Goal: Communication & Community: Share content

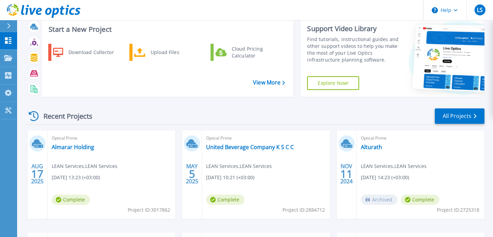
scroll to position [26, 0]
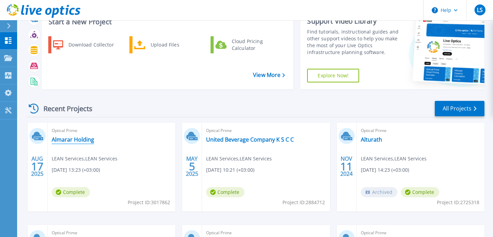
click at [72, 142] on link "Almarar Holding" at bounding box center [73, 139] width 42 height 7
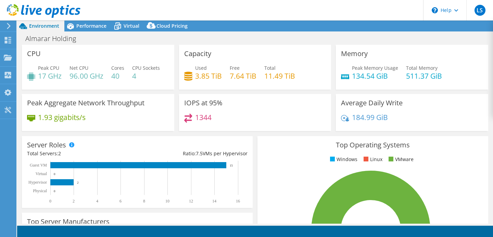
select select "USD"
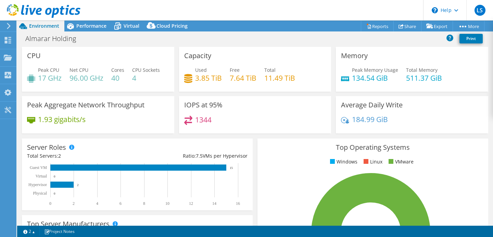
scroll to position [220, 0]
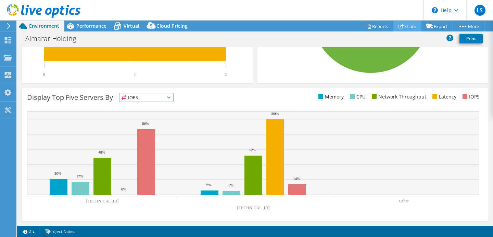
click at [409, 26] on link "Share" at bounding box center [408, 26] width 28 height 11
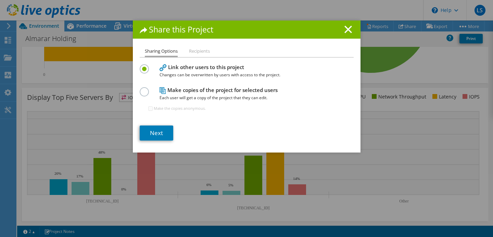
click at [193, 50] on li "Recipients" at bounding box center [199, 51] width 21 height 9
click at [199, 51] on li "Recipients" at bounding box center [199, 51] width 21 height 9
click at [163, 137] on link "Next" at bounding box center [157, 133] width 34 height 15
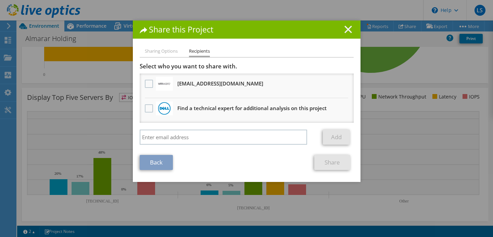
click at [348, 29] on line at bounding box center [348, 29] width 7 height 7
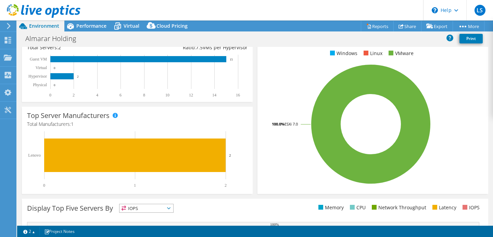
scroll to position [0, 0]
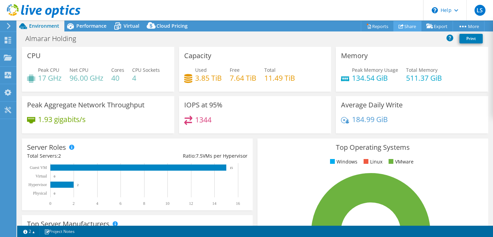
click at [401, 28] on link "Share" at bounding box center [408, 26] width 28 height 11
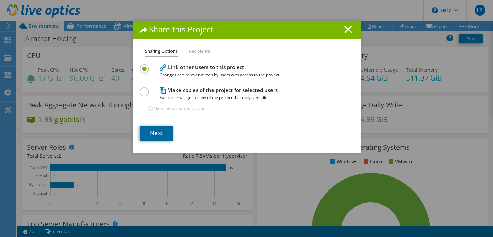
click at [160, 132] on link "Next" at bounding box center [157, 133] width 34 height 15
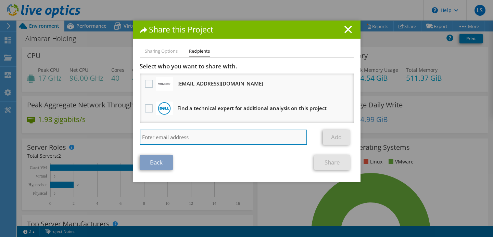
click at [179, 134] on input "search" at bounding box center [224, 137] width 168 height 15
paste input "mkazak@lean-serv.com"
type input "mkazak@lean-serv.com"
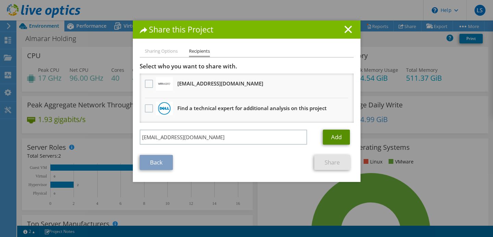
click at [335, 141] on link "Add" at bounding box center [336, 137] width 27 height 15
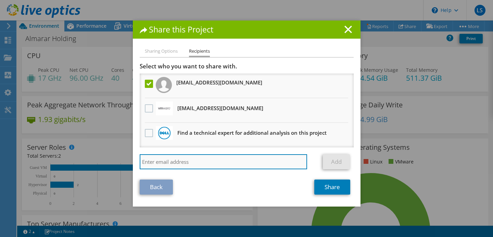
click at [198, 163] on input "search" at bounding box center [224, 161] width 168 height 15
paste input "[EMAIL_ADDRESS][DOMAIN_NAME]"
type input "[EMAIL_ADDRESS][DOMAIN_NAME]"
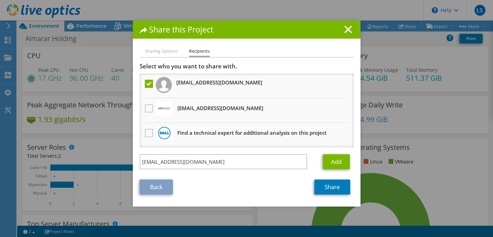
click at [337, 170] on div "asif@lean-serv.com Add" at bounding box center [247, 163] width 214 height 18
click at [335, 161] on link "Add" at bounding box center [336, 161] width 27 height 15
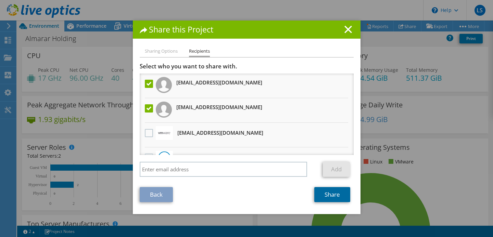
click at [331, 194] on link "Share" at bounding box center [332, 194] width 36 height 15
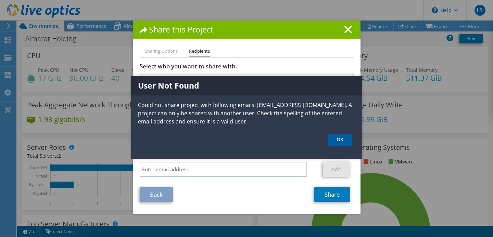
click at [340, 137] on link "OK" at bounding box center [340, 140] width 24 height 13
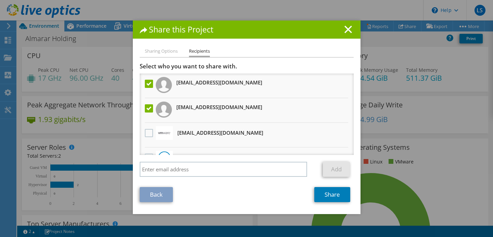
click at [145, 83] on label at bounding box center [150, 84] width 10 height 8
click at [0, 0] on input "checkbox" at bounding box center [0, 0] width 0 height 0
click at [326, 194] on link "Share" at bounding box center [332, 194] width 36 height 15
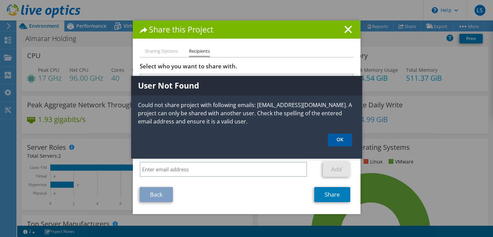
click at [342, 144] on link "OK" at bounding box center [340, 140] width 24 height 13
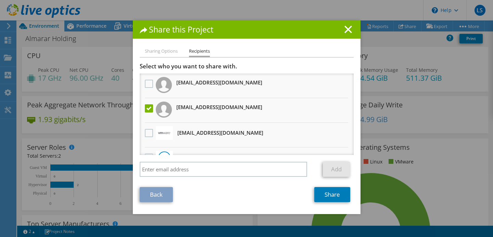
click at [146, 109] on label at bounding box center [150, 108] width 10 height 8
click at [0, 0] on input "checkbox" at bounding box center [0, 0] width 0 height 0
click at [147, 86] on label at bounding box center [150, 84] width 10 height 8
click at [0, 0] on input "checkbox" at bounding box center [0, 0] width 0 height 0
click at [327, 195] on link "Share" at bounding box center [332, 194] width 36 height 15
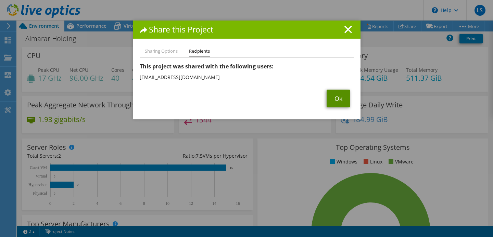
click at [338, 98] on link "Ok" at bounding box center [339, 99] width 24 height 18
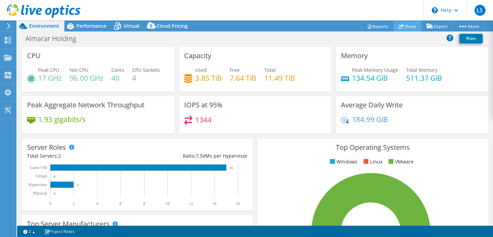
click at [399, 28] on icon at bounding box center [401, 26] width 5 height 5
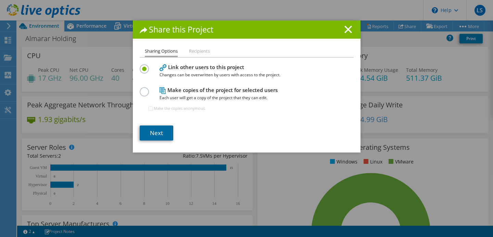
click at [147, 130] on link "Next" at bounding box center [157, 133] width 34 height 15
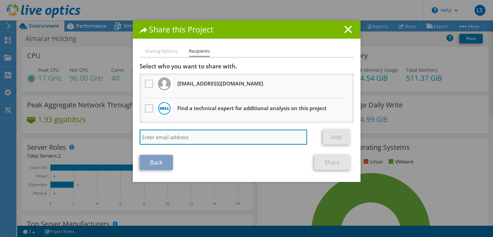
click at [179, 138] on input "search" at bounding box center [224, 137] width 168 height 15
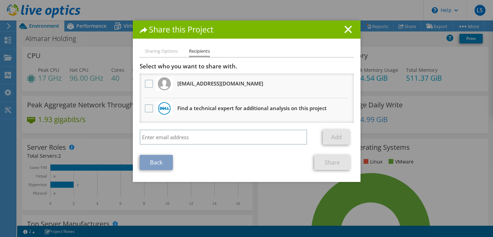
click at [202, 92] on li "asif@lean-serv.com Will receive an anonymous copy" at bounding box center [247, 86] width 214 height 25
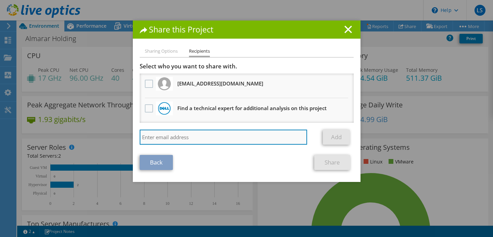
click at [157, 136] on input "search" at bounding box center [224, 137] width 168 height 15
paste input "mkazak@lean-serv.com"
type input "mkazak@lean-serv.com"
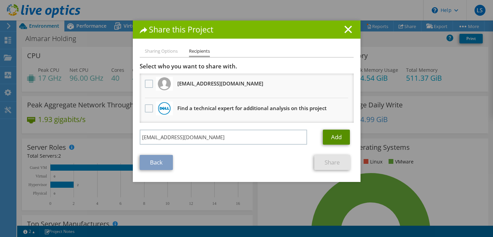
click at [331, 136] on link "Add" at bounding box center [336, 137] width 27 height 15
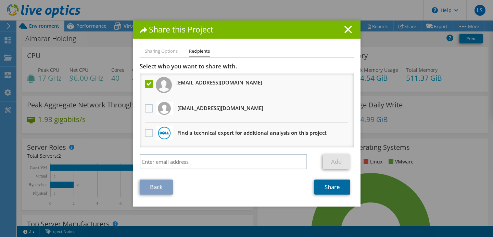
click at [332, 193] on link "Share" at bounding box center [332, 187] width 36 height 15
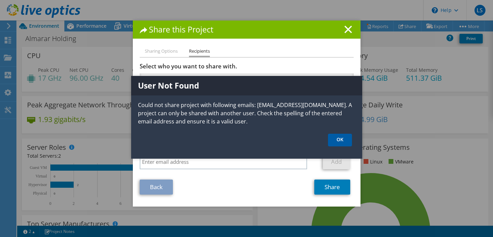
click at [348, 140] on link "OK" at bounding box center [340, 140] width 24 height 13
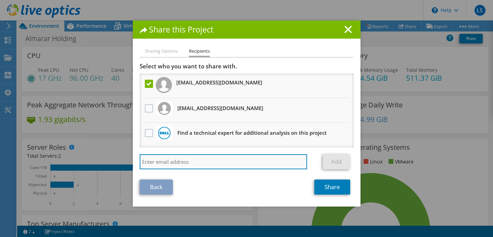
click at [179, 161] on input "search" at bounding box center [224, 161] width 168 height 15
paste input "mkazak@lean-serv.com"
click at [141, 165] on input "mkazak@lean-serv.com" at bounding box center [224, 161] width 168 height 15
type input "mkazak@lean-serv.com"
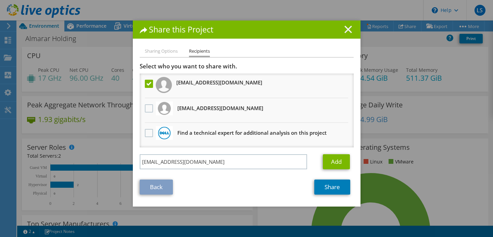
click at [348, 28] on icon at bounding box center [349, 30] width 8 height 8
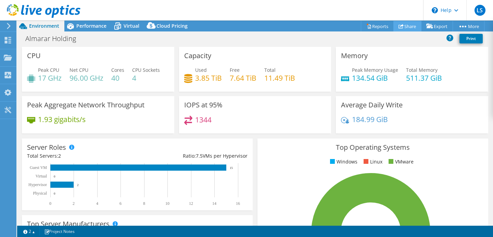
click at [400, 27] on icon at bounding box center [401, 26] width 5 height 5
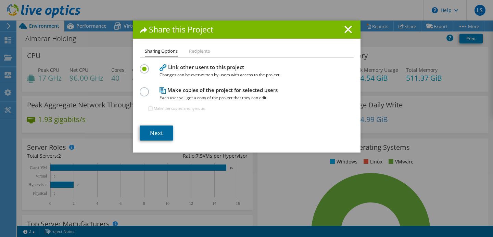
click at [163, 133] on link "Next" at bounding box center [157, 133] width 34 height 15
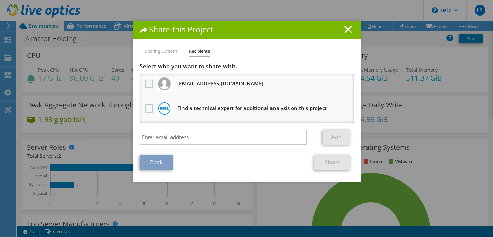
click at [150, 84] on label at bounding box center [150, 84] width 10 height 8
click at [0, 0] on input "checkbox" at bounding box center [0, 0] width 0 height 0
click at [149, 83] on label at bounding box center [150, 84] width 10 height 8
click at [0, 0] on input "checkbox" at bounding box center [0, 0] width 0 height 0
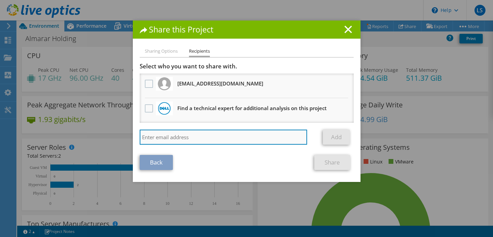
click at [156, 133] on input "search" at bounding box center [224, 137] width 168 height 15
paste input "mkazak@lean-serv.com"
type input "mkazak@lean-serv.com"
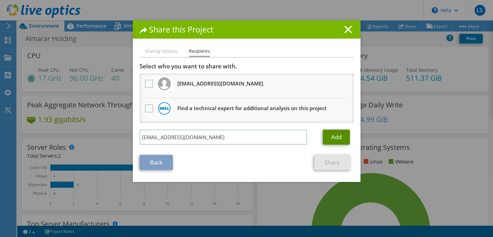
click at [344, 140] on link "Add" at bounding box center [336, 137] width 27 height 15
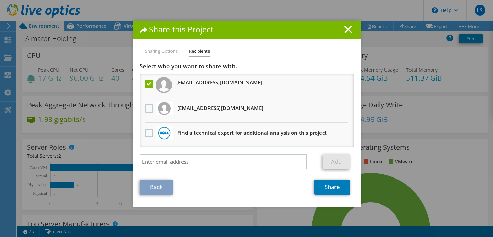
click at [147, 82] on label at bounding box center [150, 84] width 10 height 8
click at [0, 0] on input "checkbox" at bounding box center [0, 0] width 0 height 0
click at [147, 82] on label at bounding box center [150, 84] width 10 height 8
click at [0, 0] on input "checkbox" at bounding box center [0, 0] width 0 height 0
click at [330, 191] on link "Share" at bounding box center [332, 187] width 36 height 15
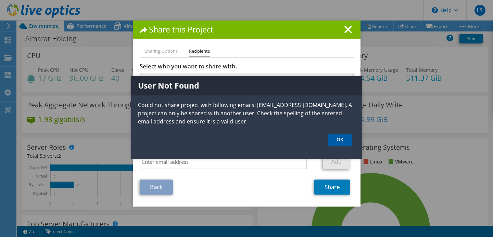
click at [335, 139] on link "OK" at bounding box center [340, 140] width 24 height 13
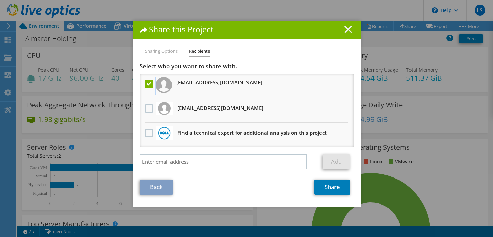
click at [345, 27] on icon at bounding box center [349, 30] width 8 height 8
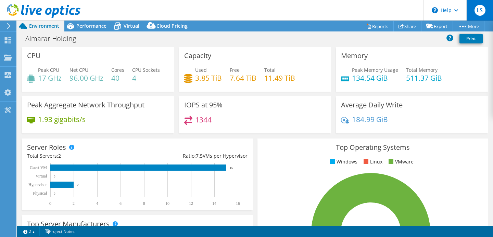
click at [481, 1] on div "LS" at bounding box center [480, 10] width 27 height 21
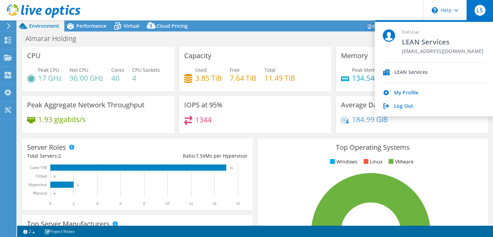
click at [247, 46] on div "Almarar Holding Print" at bounding box center [255, 39] width 476 height 15
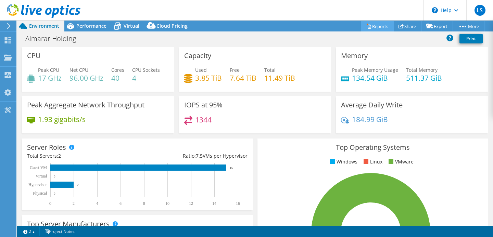
click at [389, 27] on link "Reports" at bounding box center [377, 26] width 33 height 11
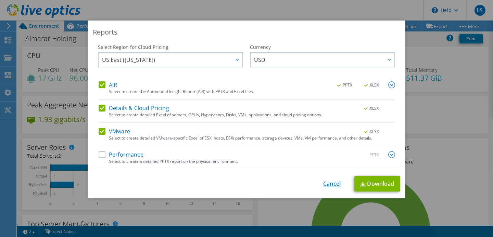
click at [333, 184] on link "Cancel" at bounding box center [331, 184] width 17 height 7
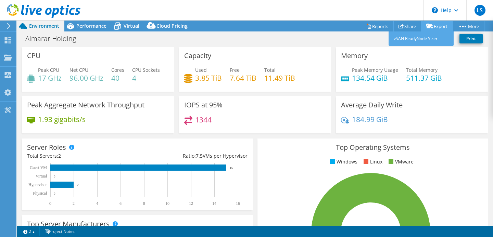
click at [432, 30] on link "Export" at bounding box center [437, 26] width 32 height 11
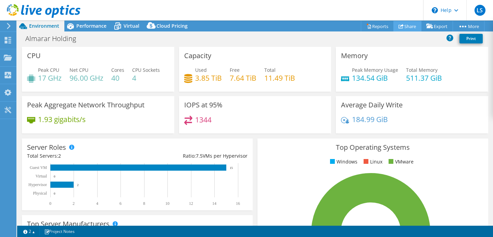
click at [409, 21] on link "Share" at bounding box center [408, 26] width 28 height 11
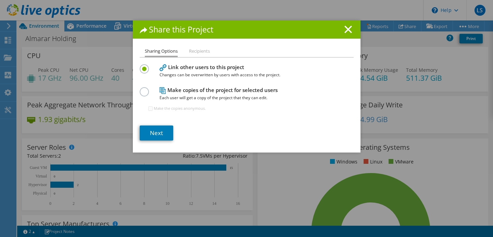
click at [199, 54] on li "Recipients" at bounding box center [199, 51] width 21 height 9
click at [199, 51] on li "Recipients" at bounding box center [199, 51] width 21 height 9
click at [154, 130] on link "Next" at bounding box center [157, 133] width 34 height 15
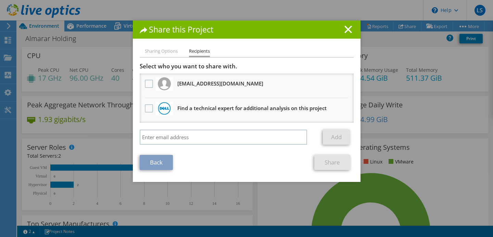
click at [156, 54] on li "Sharing Options" at bounding box center [161, 51] width 33 height 9
click at [161, 52] on li "Sharing Options" at bounding box center [161, 51] width 33 height 9
click at [169, 48] on li "Sharing Options" at bounding box center [161, 51] width 33 height 9
click at [150, 170] on link "Back" at bounding box center [156, 162] width 33 height 15
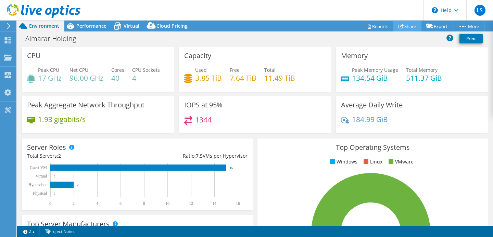
click at [406, 27] on link "Share" at bounding box center [408, 26] width 28 height 11
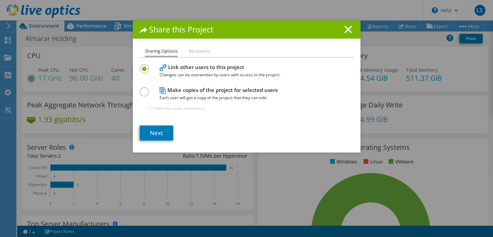
click at [144, 89] on label at bounding box center [146, 88] width 12 height 2
click at [0, 0] on input "radio" at bounding box center [0, 0] width 0 height 0
click at [159, 129] on link "Next" at bounding box center [157, 133] width 34 height 15
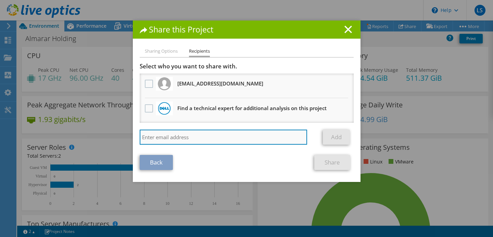
click at [175, 138] on input "search" at bounding box center [224, 137] width 168 height 15
type input "m"
paste input "mkazak@lean-serv.com"
type input "mkazak@lean-serv.com"
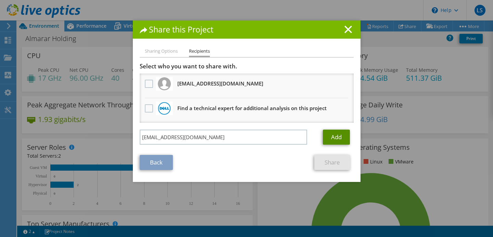
click at [328, 137] on link "Add" at bounding box center [336, 137] width 27 height 15
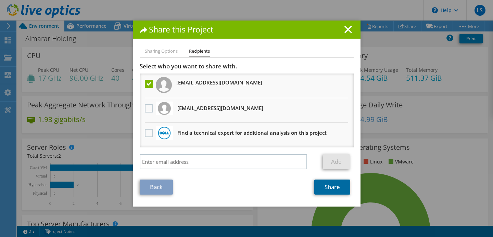
click at [327, 188] on link "Share" at bounding box center [332, 187] width 36 height 15
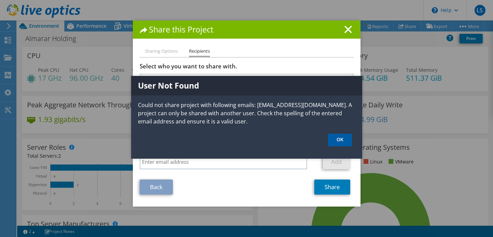
click at [342, 140] on link "OK" at bounding box center [340, 140] width 24 height 13
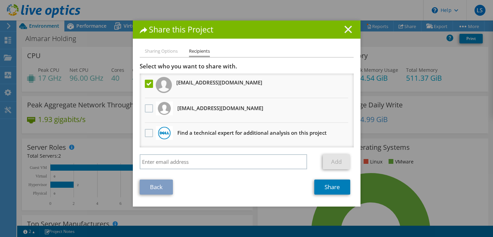
click at [350, 27] on line at bounding box center [348, 29] width 7 height 7
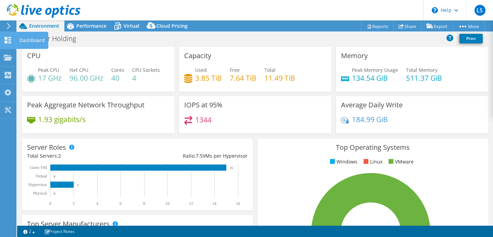
click at [8, 43] on icon at bounding box center [8, 40] width 8 height 7
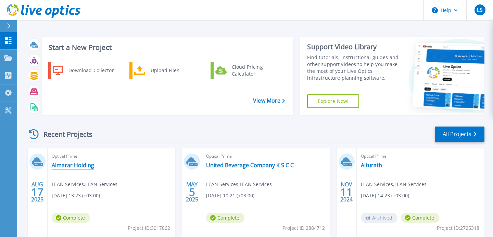
click at [77, 167] on link "Almarar Holding" at bounding box center [73, 165] width 42 height 7
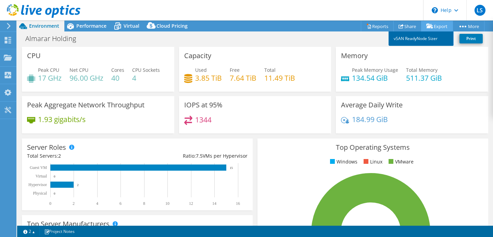
click at [414, 38] on link "vSAN ReadyNode Sizer" at bounding box center [421, 39] width 65 height 14
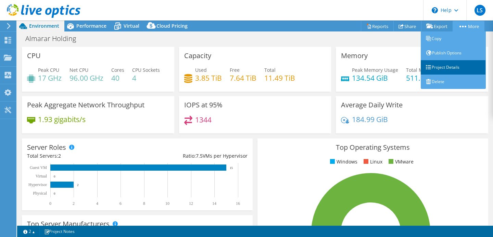
click at [436, 66] on link "Project Details" at bounding box center [453, 67] width 65 height 14
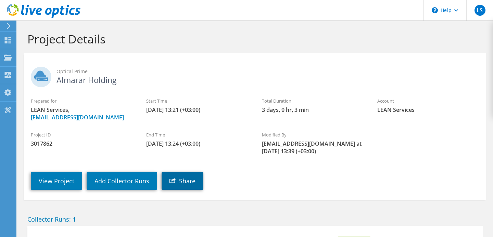
click at [175, 174] on link "Share" at bounding box center [183, 181] width 42 height 18
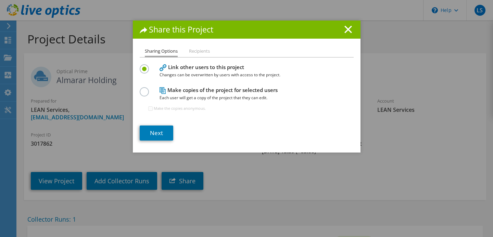
click at [352, 32] on h1 "Share this Project" at bounding box center [247, 30] width 214 height 8
click at [342, 29] on h1 "Share this Project" at bounding box center [247, 30] width 214 height 8
click at [347, 29] on icon at bounding box center [349, 30] width 8 height 8
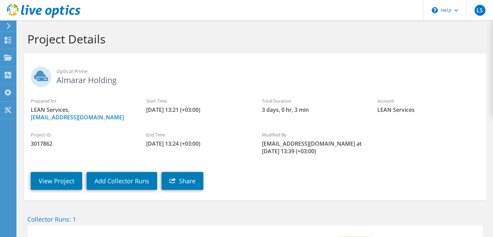
click at [6, 25] on icon at bounding box center [8, 26] width 5 height 6
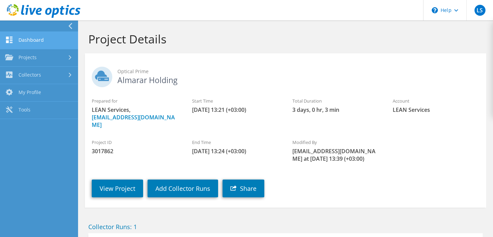
click at [32, 42] on link "Dashboard" at bounding box center [39, 40] width 78 height 17
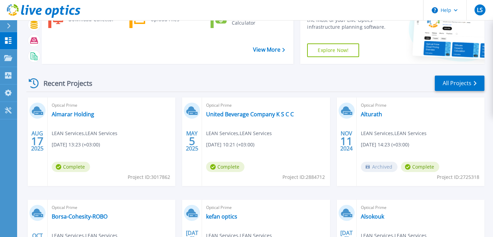
scroll to position [57, 0]
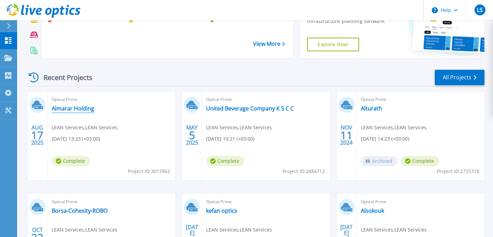
click at [76, 111] on link "Almarar Holding" at bounding box center [73, 108] width 42 height 7
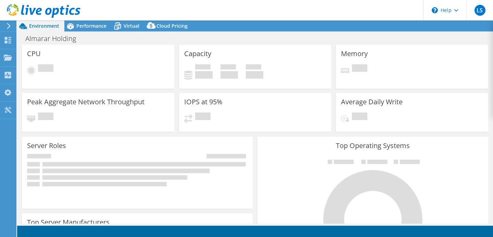
select select "USD"
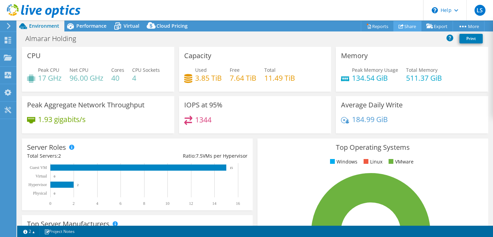
click at [399, 27] on icon at bounding box center [401, 26] width 5 height 5
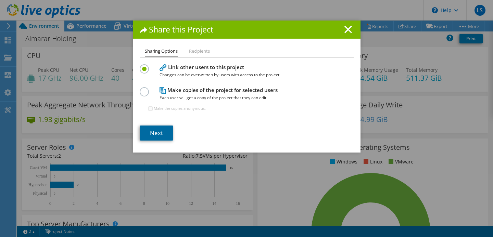
click at [157, 134] on link "Next" at bounding box center [157, 133] width 34 height 15
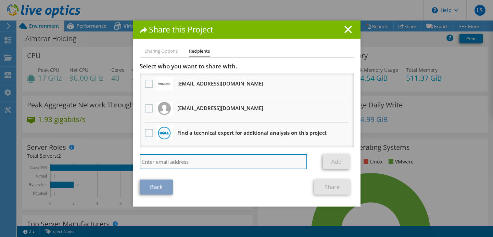
click at [185, 163] on input "search" at bounding box center [224, 161] width 168 height 15
paste input "altamash@lean-serv.com"
type input "altamash@lean-serv.com"
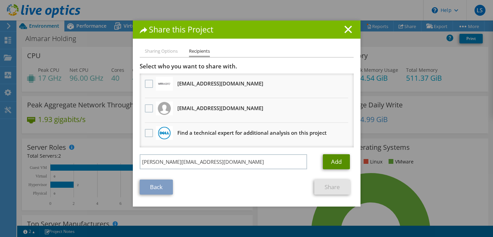
click at [332, 162] on link "Add" at bounding box center [336, 161] width 27 height 15
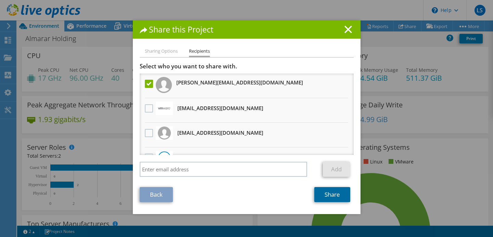
click at [322, 200] on link "Share" at bounding box center [332, 194] width 36 height 15
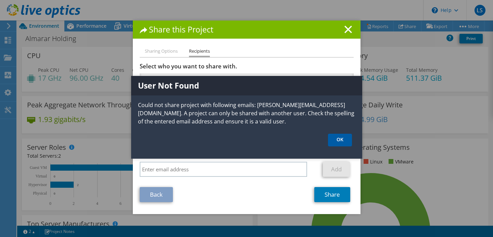
click at [339, 142] on link "OK" at bounding box center [340, 140] width 24 height 13
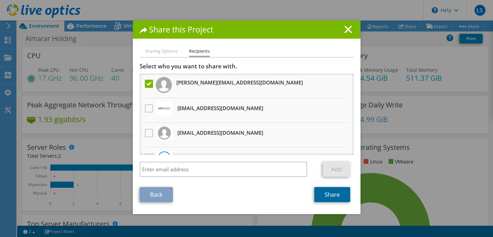
click at [327, 195] on link "Share" at bounding box center [332, 194] width 36 height 15
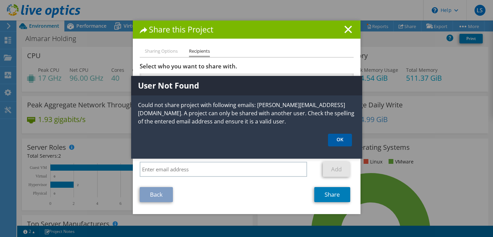
click at [339, 139] on link "OK" at bounding box center [340, 140] width 24 height 13
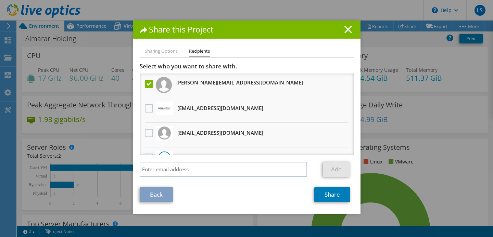
click at [346, 32] on icon at bounding box center [349, 30] width 8 height 8
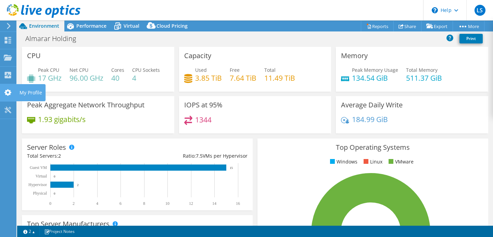
click at [4, 92] on use at bounding box center [7, 92] width 7 height 7
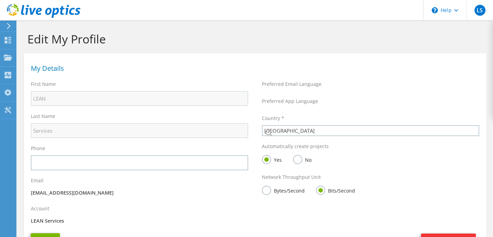
select select "119"
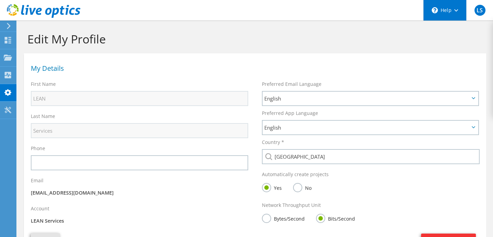
click at [449, 8] on div "\n Help" at bounding box center [444, 10] width 43 height 21
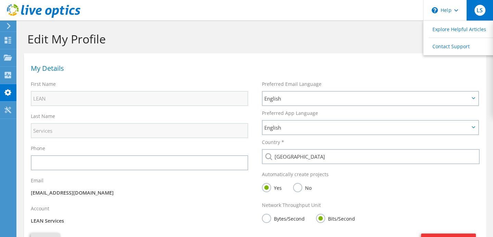
click at [470, 17] on div "LS" at bounding box center [480, 10] width 27 height 21
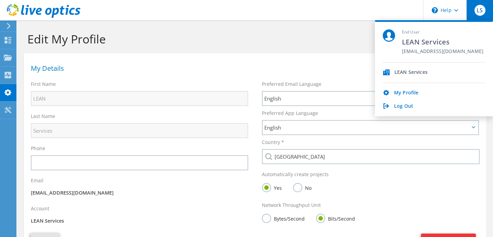
click at [11, 28] on icon at bounding box center [8, 26] width 5 height 6
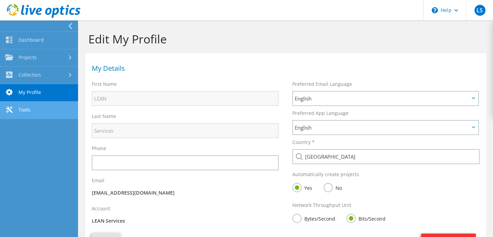
click at [44, 108] on link "Tools" at bounding box center [39, 110] width 78 height 17
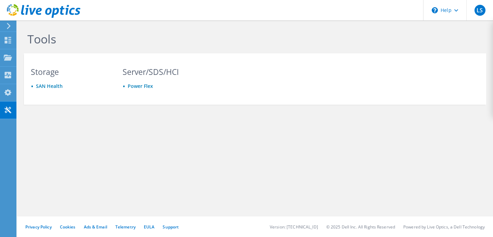
click at [7, 28] on use at bounding box center [9, 26] width 4 height 6
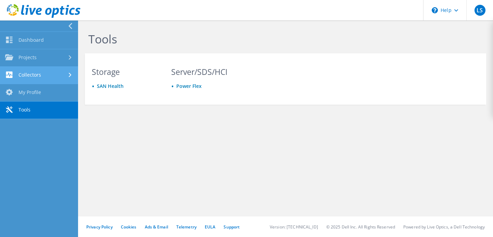
click at [43, 79] on link "Collectors" at bounding box center [39, 75] width 78 height 17
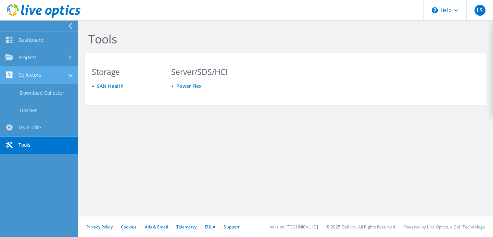
click at [50, 76] on link "Collectors" at bounding box center [39, 75] width 78 height 17
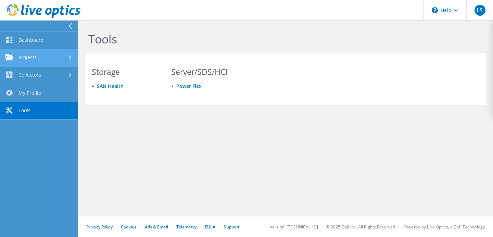
click at [60, 63] on link "Projects" at bounding box center [39, 57] width 78 height 17
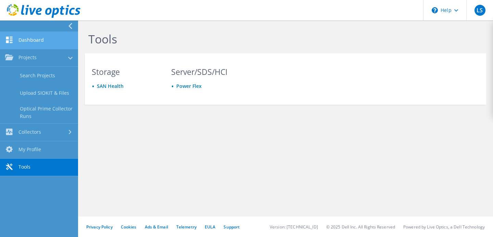
click at [63, 46] on link "Dashboard" at bounding box center [39, 40] width 78 height 17
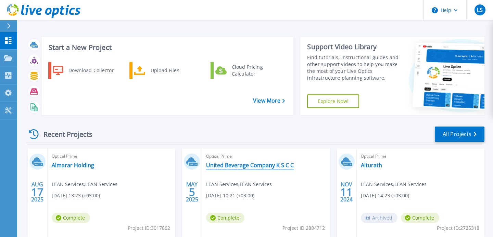
click at [240, 165] on link "United Beverage Company K S C C" at bounding box center [250, 165] width 88 height 7
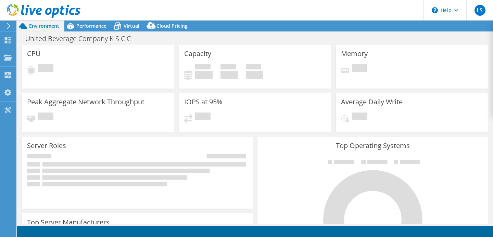
select select "USD"
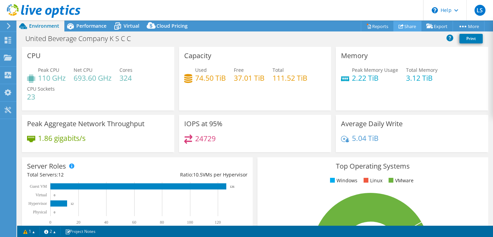
click at [405, 28] on link "Share" at bounding box center [408, 26] width 28 height 11
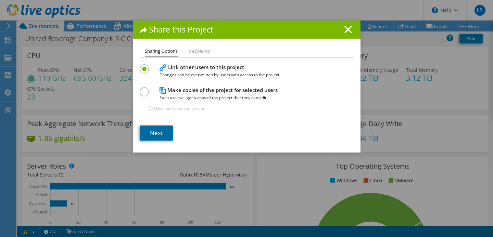
click at [164, 130] on link "Next" at bounding box center [157, 133] width 34 height 15
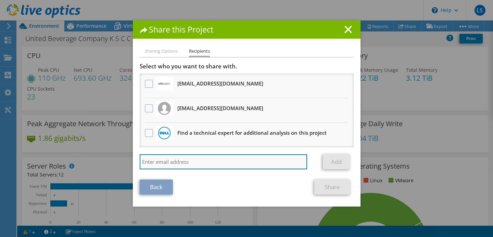
click at [182, 159] on input "search" at bounding box center [224, 161] width 168 height 15
paste input "[PERSON_NAME][EMAIL_ADDRESS][DOMAIN_NAME]"
type input "[PERSON_NAME][EMAIL_ADDRESS][DOMAIN_NAME]"
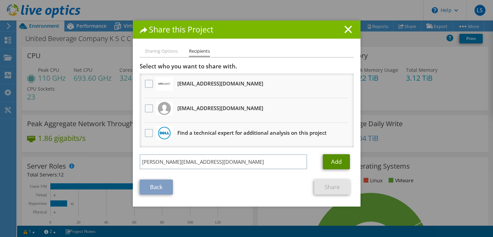
click at [328, 157] on link "Add" at bounding box center [336, 161] width 27 height 15
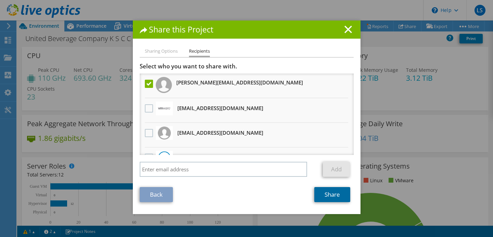
click at [326, 201] on link "Share" at bounding box center [332, 194] width 36 height 15
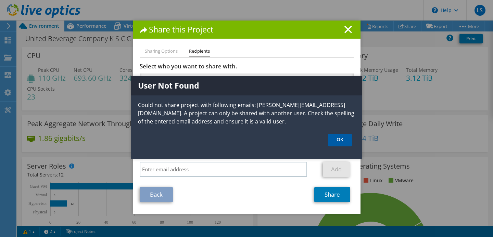
click at [344, 144] on link "OK" at bounding box center [340, 140] width 24 height 13
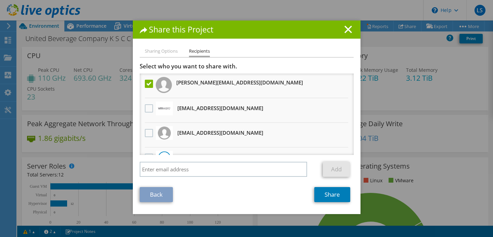
click at [340, 31] on h1 "Share this Project" at bounding box center [247, 30] width 214 height 8
click at [345, 31] on icon at bounding box center [349, 30] width 8 height 8
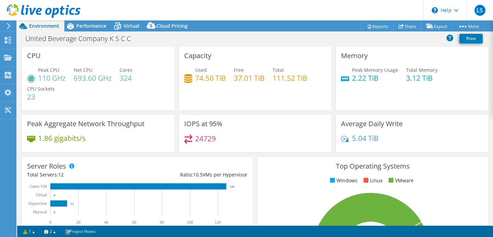
click at [328, 41] on div "United Beverage Company K S C C Print" at bounding box center [255, 38] width 476 height 13
click at [373, 27] on link "Reports" at bounding box center [377, 26] width 33 height 11
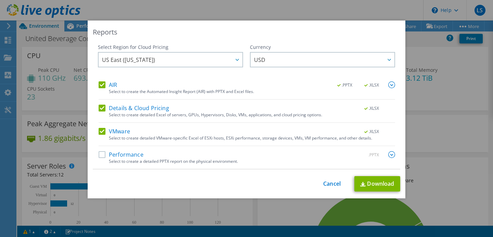
click at [321, 187] on div "This process may take a while, please wait... Cancel Download" at bounding box center [247, 183] width 308 height 15
click at [325, 185] on link "Cancel" at bounding box center [331, 184] width 17 height 7
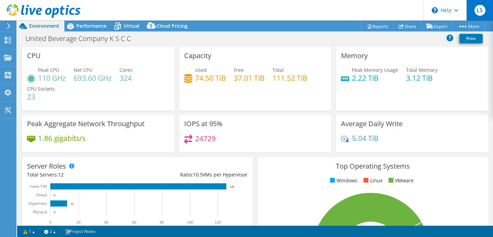
click at [475, 12] on span "LS" at bounding box center [480, 10] width 11 height 11
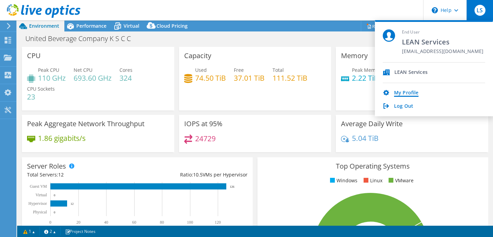
click at [404, 93] on link "My Profile" at bounding box center [406, 93] width 24 height 7
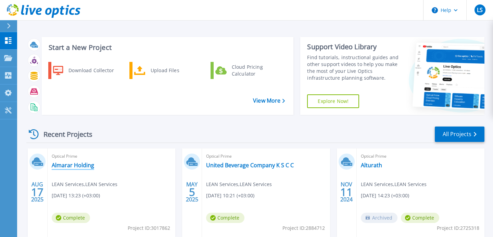
click at [75, 166] on link "Almarar Holding" at bounding box center [73, 165] width 42 height 7
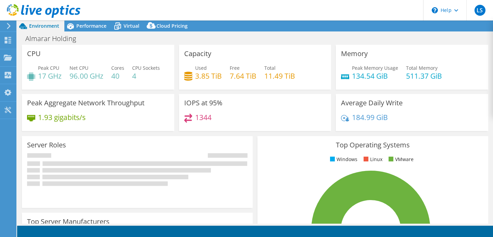
select select "USD"
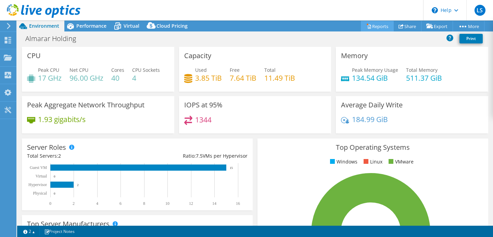
click at [371, 29] on link "Reports" at bounding box center [377, 26] width 33 height 11
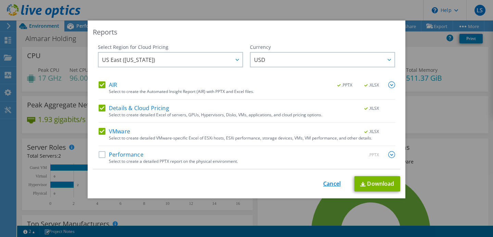
click at [330, 187] on link "Cancel" at bounding box center [331, 184] width 17 height 7
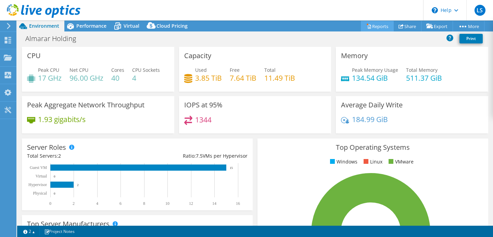
click at [368, 30] on link "Reports" at bounding box center [377, 26] width 33 height 11
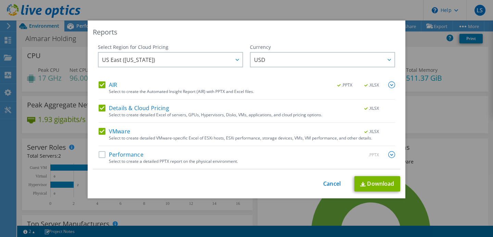
click at [103, 156] on label "Performance" at bounding box center [121, 154] width 45 height 7
click at [0, 0] on input "Performance" at bounding box center [0, 0] width 0 height 0
click at [377, 183] on link "Download" at bounding box center [378, 183] width 46 height 15
click at [374, 59] on span "USD" at bounding box center [324, 60] width 140 height 14
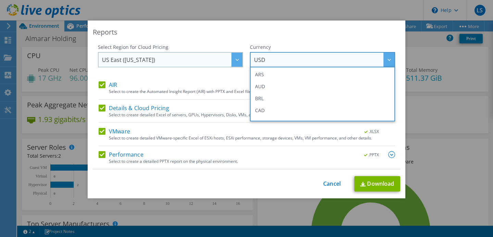
click at [202, 65] on span "US East (Virginia)" at bounding box center [172, 60] width 140 height 14
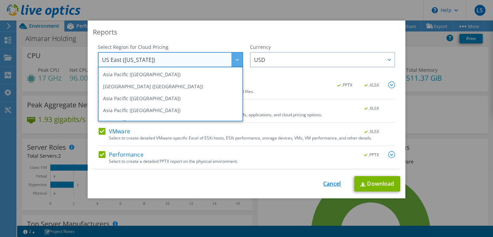
click at [335, 185] on link "Cancel" at bounding box center [331, 184] width 17 height 7
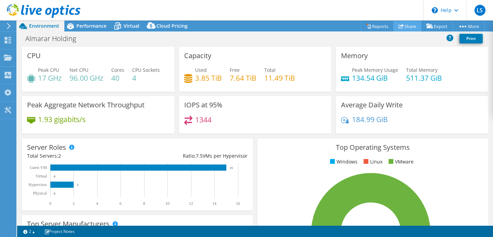
click at [405, 26] on link "Share" at bounding box center [408, 26] width 28 height 11
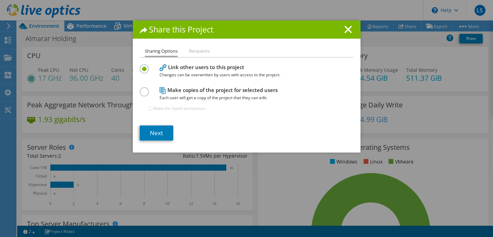
click at [146, 89] on label at bounding box center [146, 88] width 12 height 2
click at [0, 0] on input "radio" at bounding box center [0, 0] width 0 height 0
click at [168, 134] on link "Next" at bounding box center [157, 133] width 34 height 15
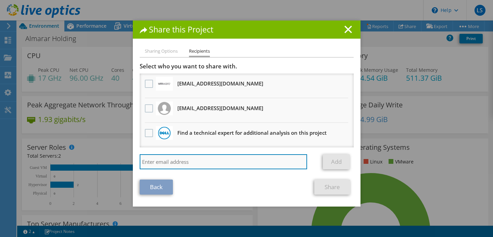
click at [167, 163] on input "search" at bounding box center [224, 161] width 168 height 15
paste input "altamash@lean-serv.com"
type input "altamash@lean-serv.com"
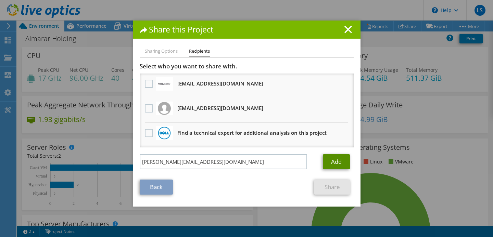
click at [339, 165] on link "Add" at bounding box center [336, 161] width 27 height 15
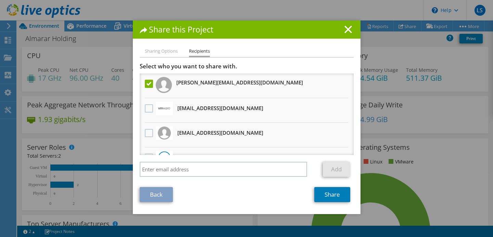
scroll to position [17, 0]
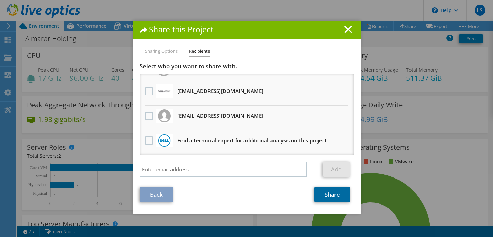
click at [328, 196] on link "Share" at bounding box center [332, 194] width 36 height 15
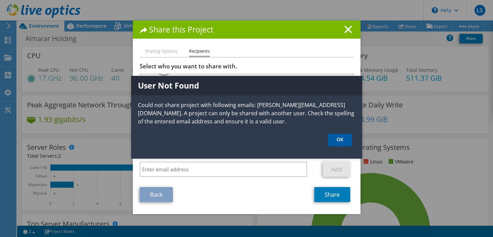
click at [344, 139] on link "OK" at bounding box center [340, 140] width 24 height 13
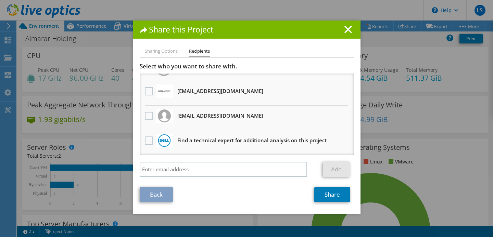
scroll to position [0, 0]
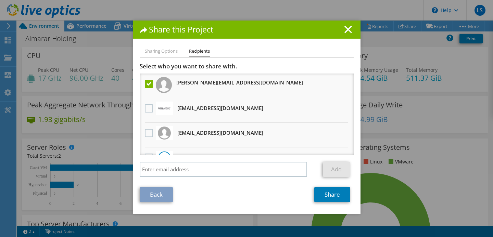
click at [152, 85] on label at bounding box center [150, 84] width 10 height 8
click at [0, 0] on input "checkbox" at bounding box center [0, 0] width 0 height 0
click at [341, 33] on h1 "Share this Project" at bounding box center [247, 30] width 214 height 8
click at [359, 29] on div "Share this Project" at bounding box center [247, 30] width 228 height 18
click at [352, 29] on h1 "Share this Project" at bounding box center [247, 30] width 214 height 8
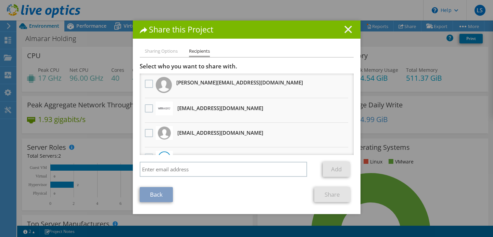
click at [348, 30] on line at bounding box center [348, 29] width 7 height 7
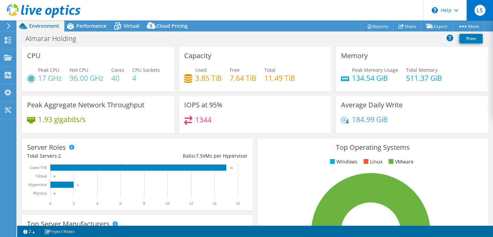
click at [482, 14] on span "LS" at bounding box center [480, 10] width 11 height 11
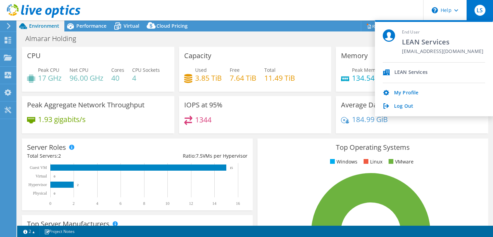
click at [482, 14] on span "LS" at bounding box center [480, 10] width 11 height 11
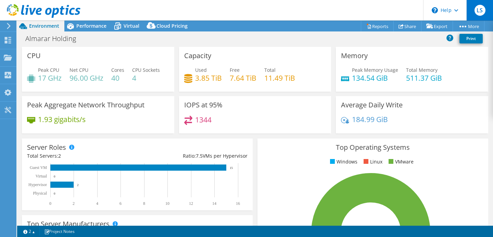
click at [482, 14] on span "LS" at bounding box center [480, 10] width 11 height 11
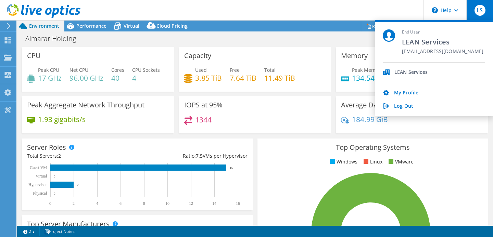
click at [482, 14] on span "LS" at bounding box center [480, 10] width 11 height 11
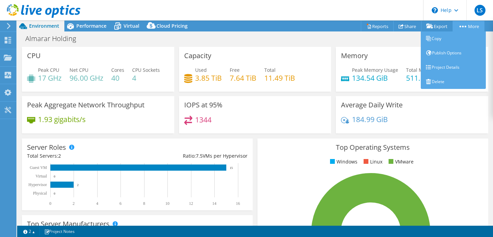
click at [466, 29] on link "More" at bounding box center [469, 26] width 32 height 11
click at [450, 65] on link "Project Details" at bounding box center [453, 67] width 65 height 14
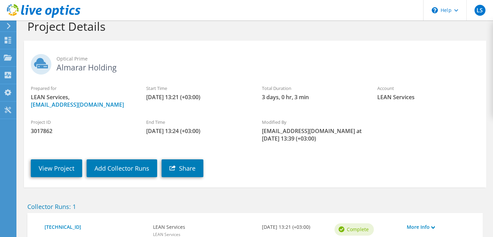
scroll to position [12, 0]
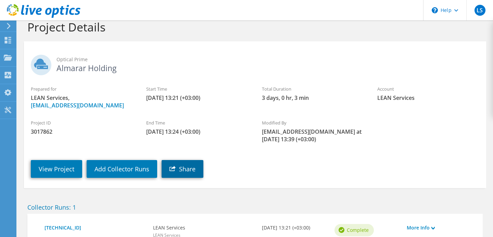
click at [193, 166] on link "Share" at bounding box center [183, 169] width 42 height 18
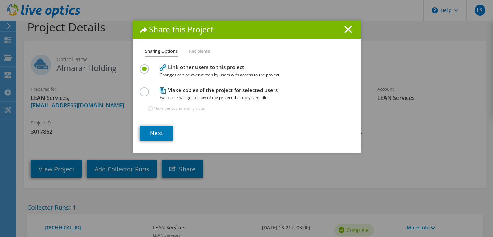
click at [200, 55] on li "Recipients" at bounding box center [199, 51] width 21 height 9
click at [146, 89] on label at bounding box center [146, 88] width 12 height 2
click at [0, 0] on input "radio" at bounding box center [0, 0] width 0 height 0
click at [151, 108] on input "Make the copies anonymous." at bounding box center [150, 109] width 4 height 4
checkbox input "true"
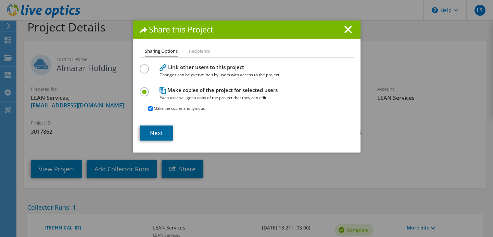
click at [156, 127] on link "Next" at bounding box center [157, 133] width 34 height 15
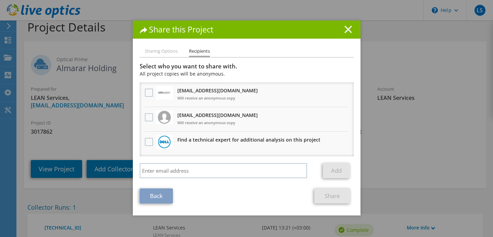
click at [346, 27] on line at bounding box center [348, 29] width 7 height 7
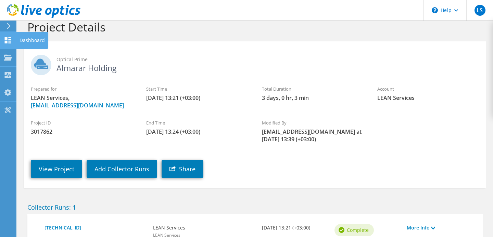
click at [26, 42] on div "Dashboard" at bounding box center [32, 40] width 32 height 17
